Goal: Task Accomplishment & Management: Use online tool/utility

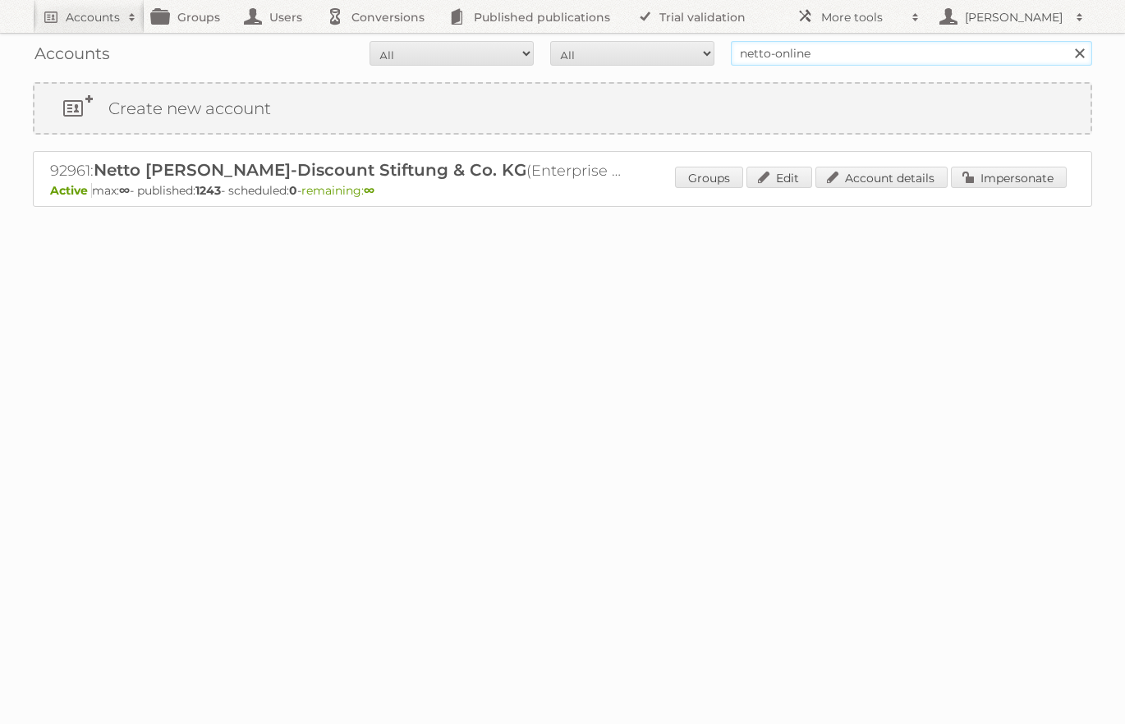
click at [772, 59] on input "netto-online" at bounding box center [911, 53] width 361 height 25
type input "[PERSON_NAME]"
click at [1066, 41] on input "Search" at bounding box center [1078, 53] width 25 height 25
drag, startPoint x: 997, startPoint y: 176, endPoint x: 966, endPoint y: 177, distance: 30.4
click at [997, 176] on link "Impersonate" at bounding box center [1009, 177] width 116 height 21
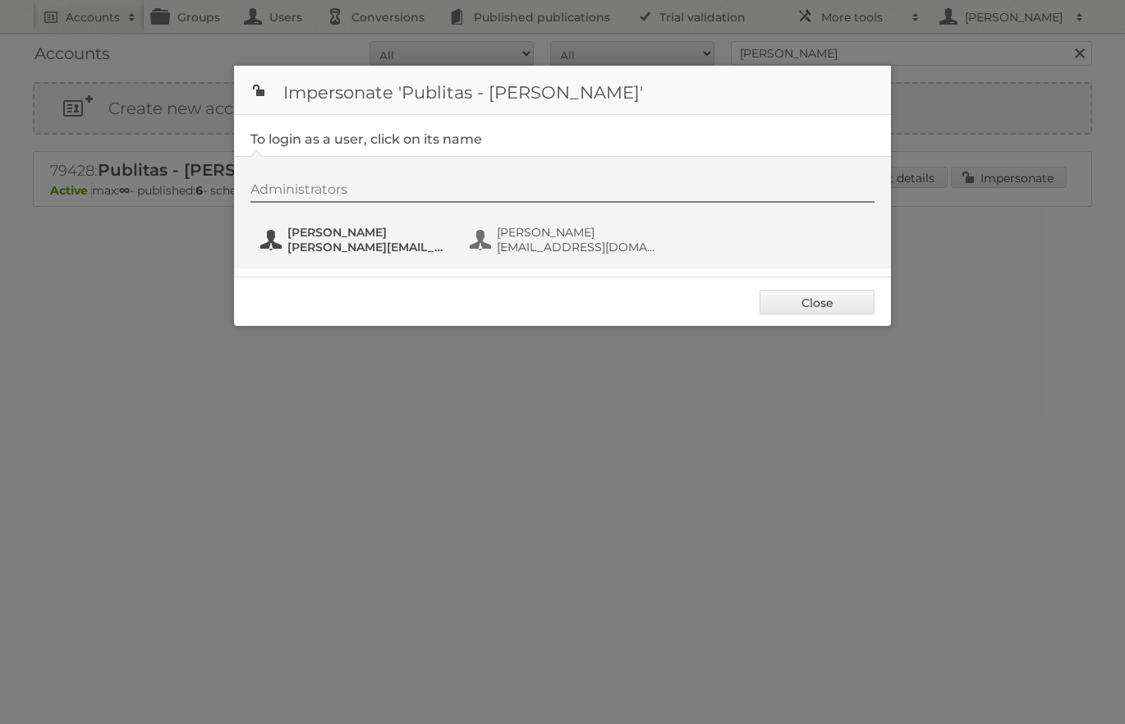
click at [332, 234] on span "[PERSON_NAME]" at bounding box center [366, 232] width 159 height 15
